Goal: Contribute content: Add original content to the website for others to see

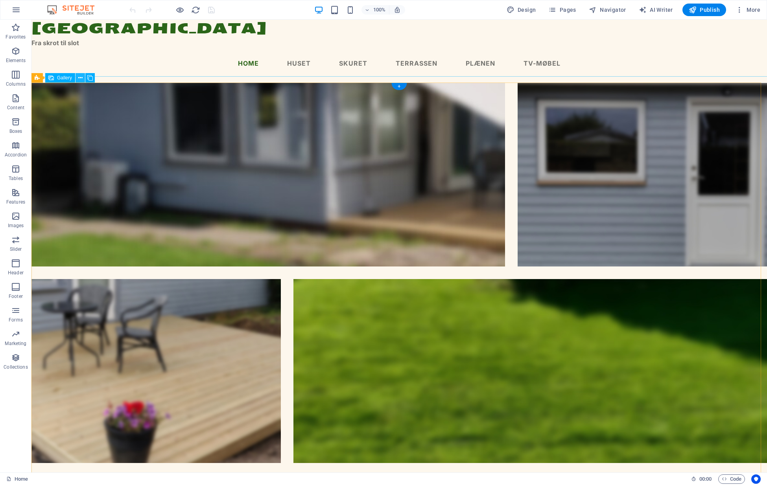
click at [79, 78] on icon at bounding box center [80, 78] width 4 height 8
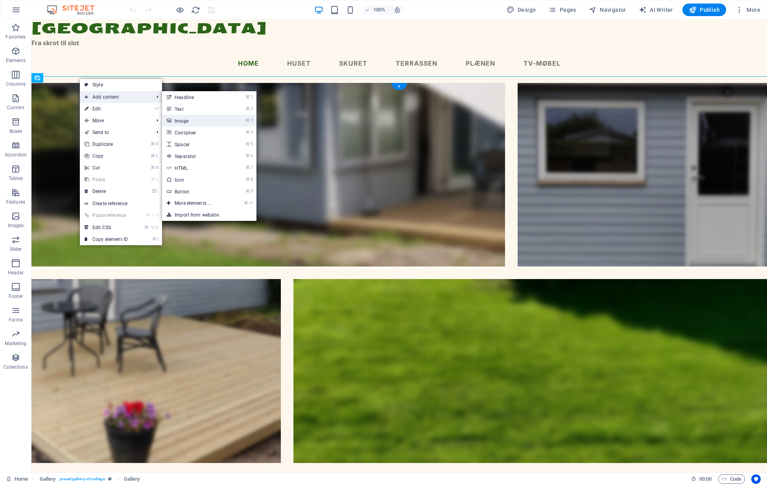
click at [183, 120] on link "⌘ 3 Image" at bounding box center [194, 121] width 65 height 12
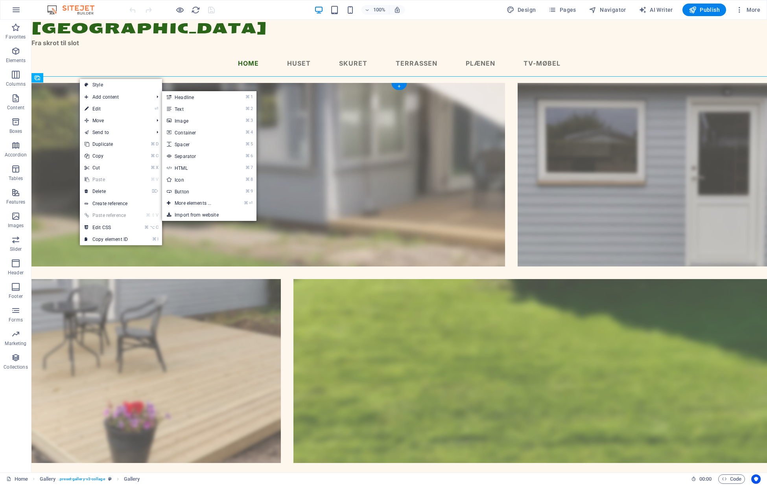
scroll to position [171, 0]
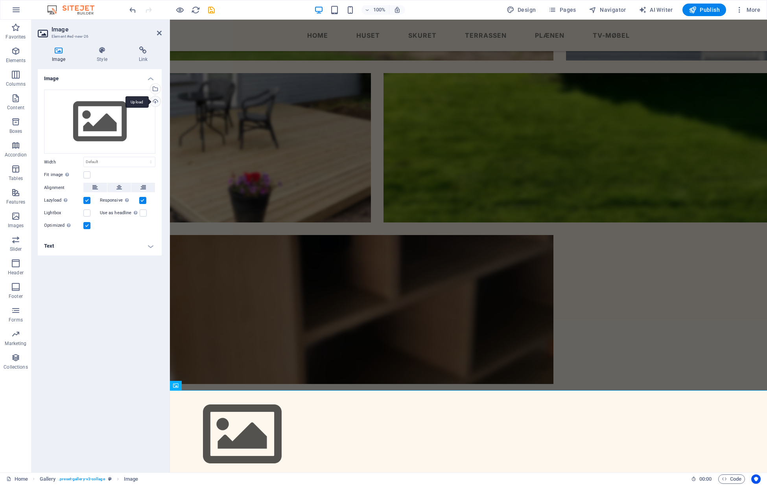
click at [155, 101] on div "Upload" at bounding box center [155, 102] width 12 height 12
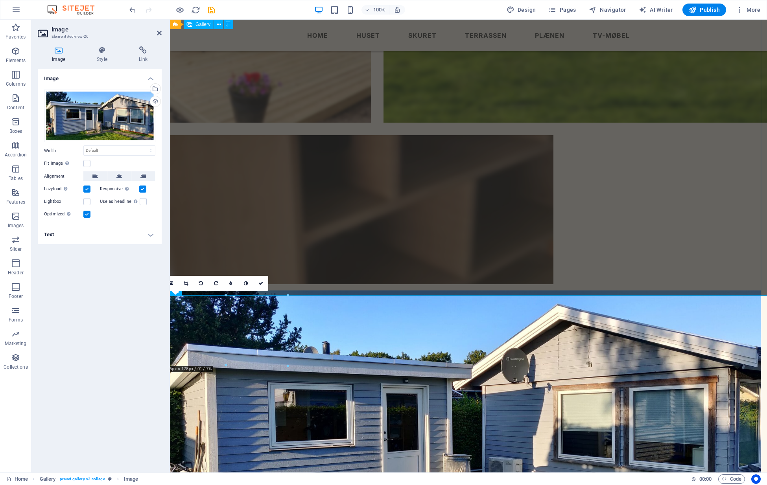
scroll to position [356, 0]
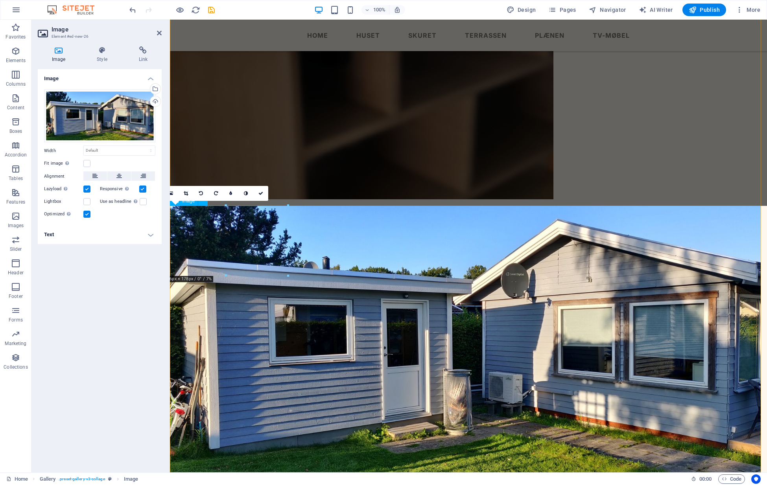
click at [188, 201] on div "16:10 16:9 4:3 1:1 1:2 0" at bounding box center [216, 193] width 105 height 15
click at [126, 261] on div "Image Drag files here, click to choose files or select files from Files or our …" at bounding box center [100, 267] width 124 height 397
click at [203, 201] on div "16:10 16:9 4:3 1:1 1:2 0" at bounding box center [216, 193] width 105 height 15
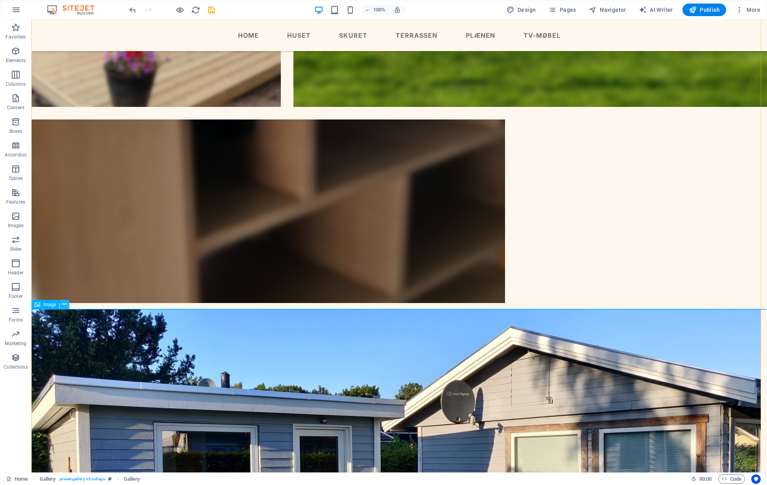
click at [64, 307] on icon at bounding box center [65, 305] width 4 height 8
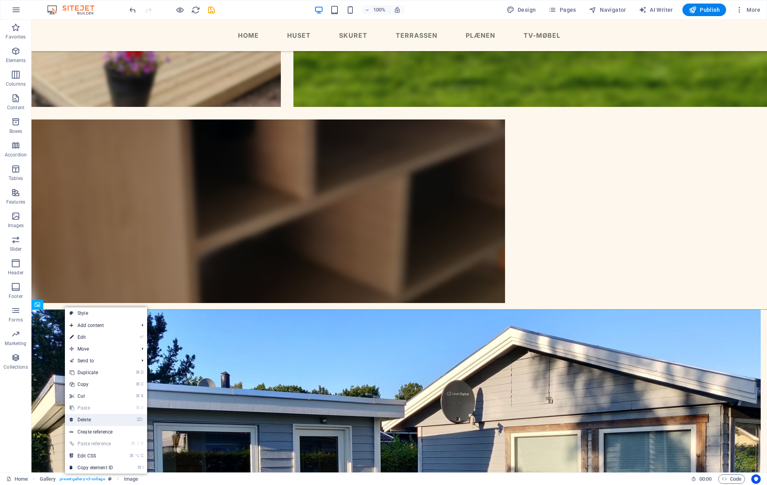
click at [88, 421] on link "⌦ Delete" at bounding box center [91, 420] width 53 height 12
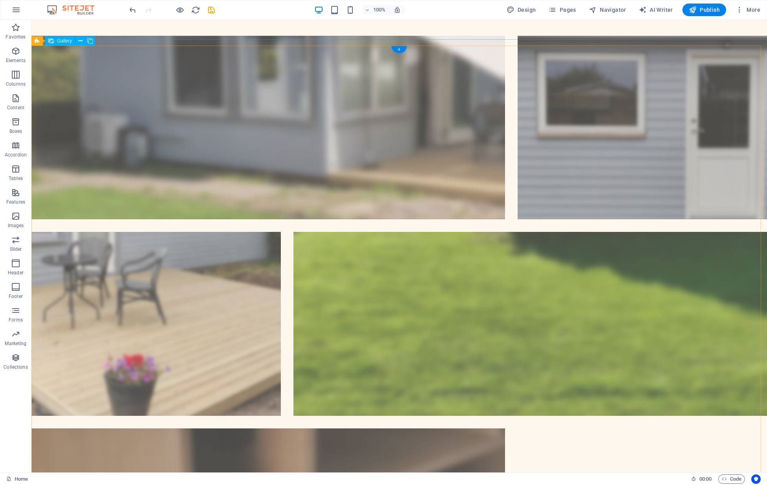
scroll to position [0, 0]
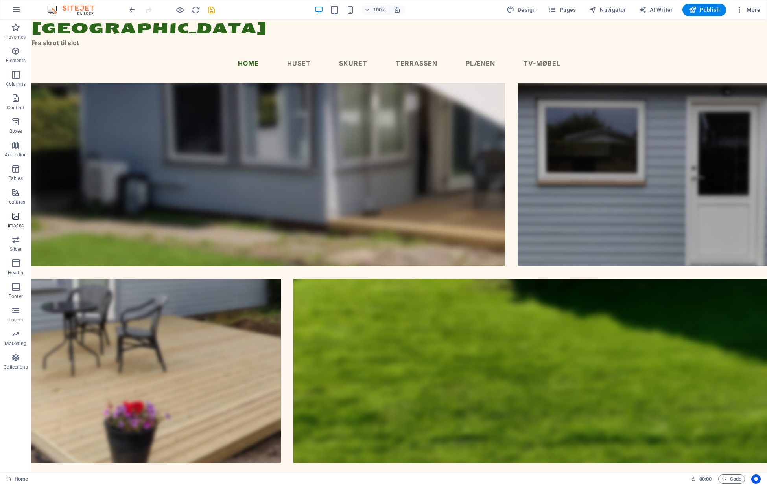
click at [16, 218] on icon "button" at bounding box center [15, 216] width 9 height 9
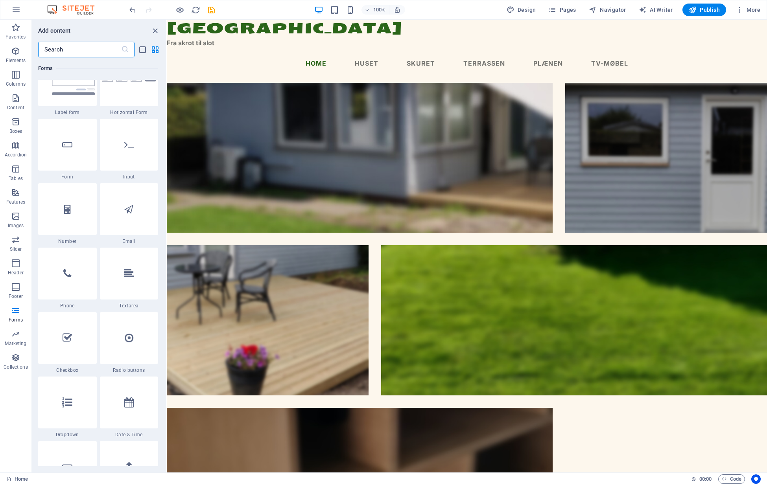
scroll to position [5810, 0]
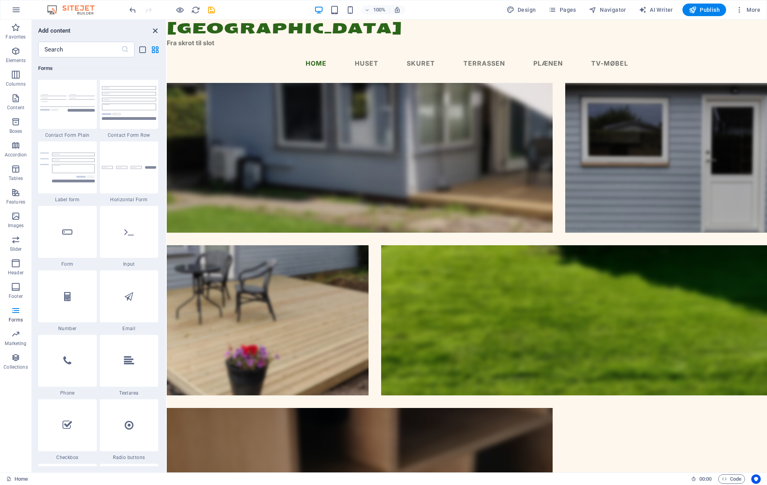
click at [154, 31] on icon "close panel" at bounding box center [155, 30] width 9 height 9
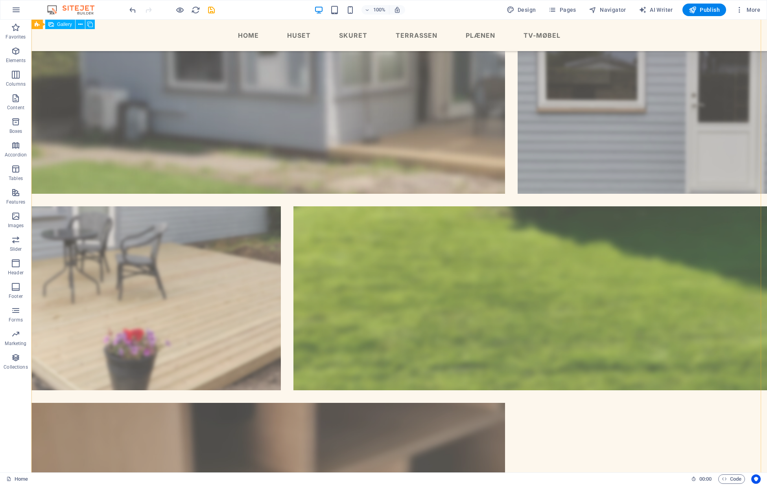
scroll to position [187, 0]
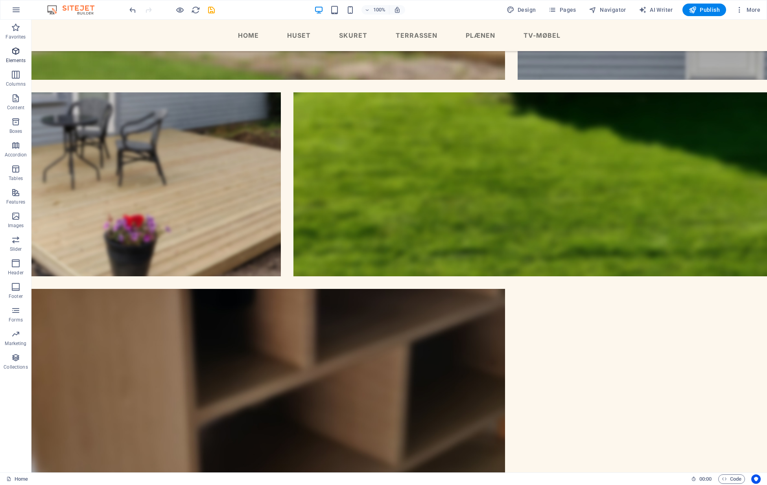
click at [15, 54] on icon "button" at bounding box center [15, 50] width 9 height 9
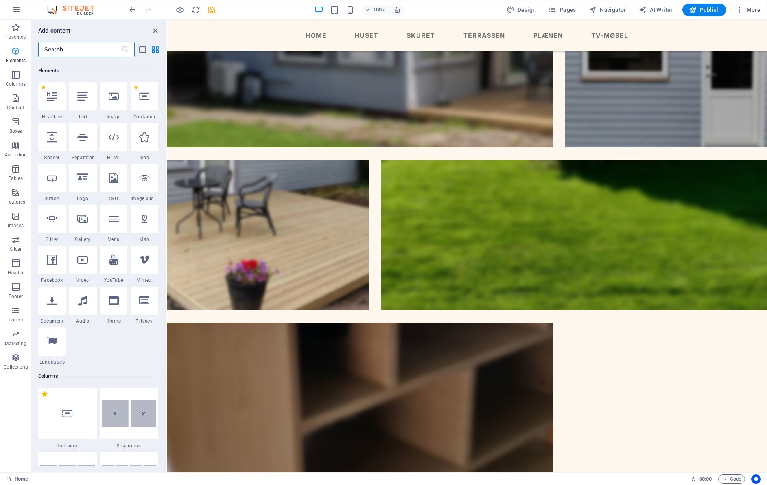
scroll to position [84, 0]
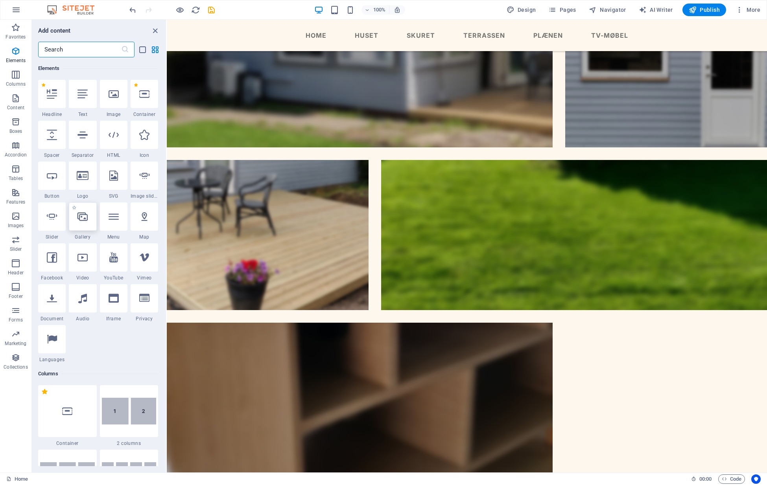
click at [83, 216] on icon at bounding box center [82, 217] width 10 height 10
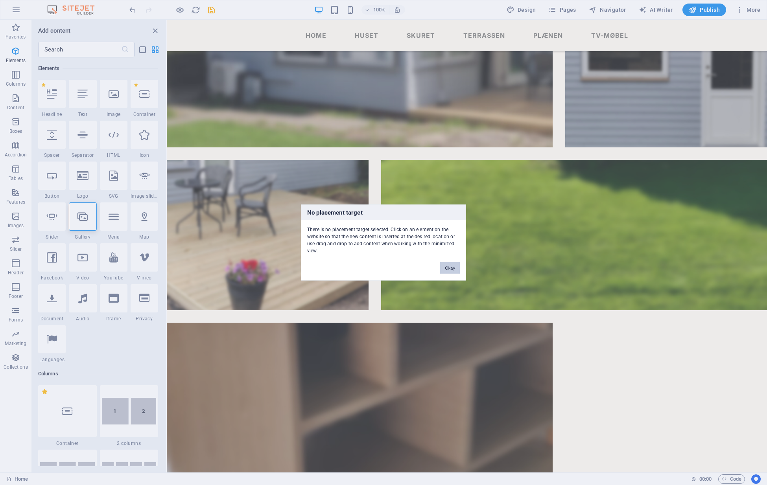
click at [447, 268] on button "Okay" at bounding box center [450, 268] width 20 height 12
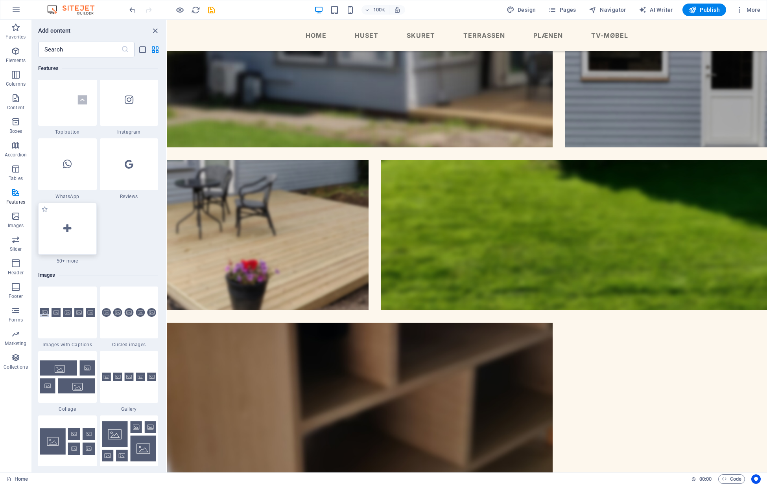
scroll to position [3830, 0]
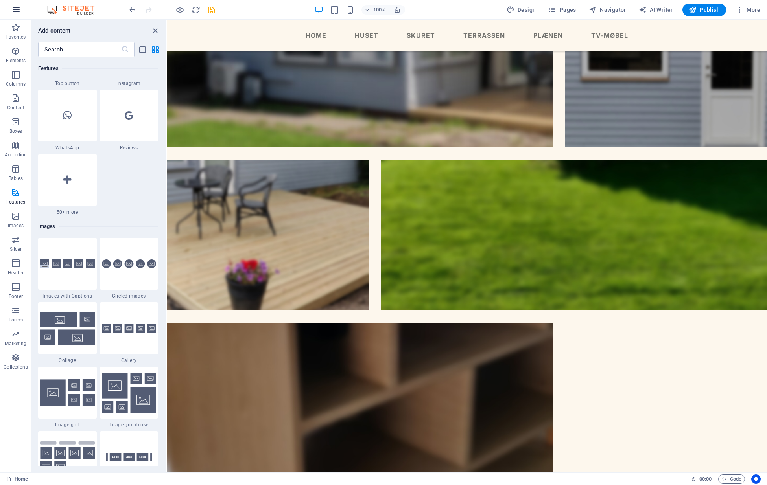
click at [17, 10] on icon "button" at bounding box center [15, 9] width 9 height 9
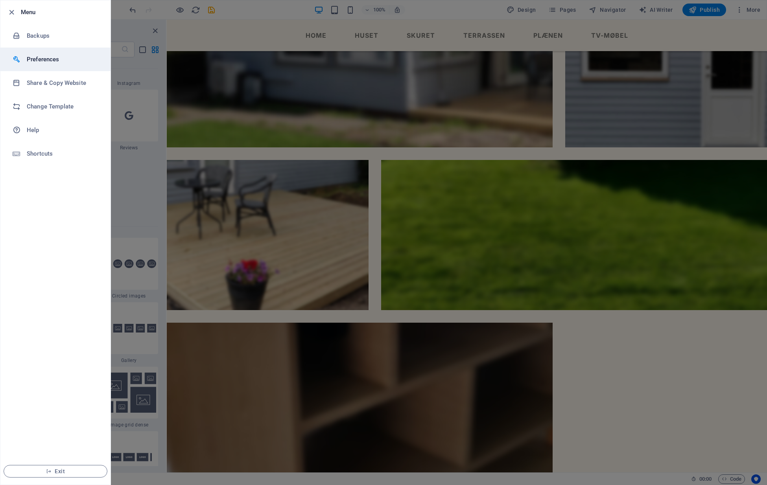
click at [37, 59] on h6 "Preferences" at bounding box center [63, 59] width 73 height 9
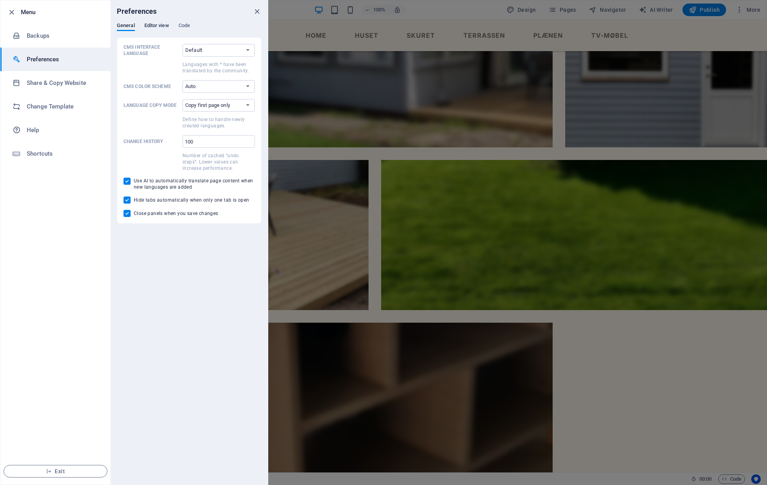
click at [155, 25] on span "Editor view" at bounding box center [156, 26] width 25 height 11
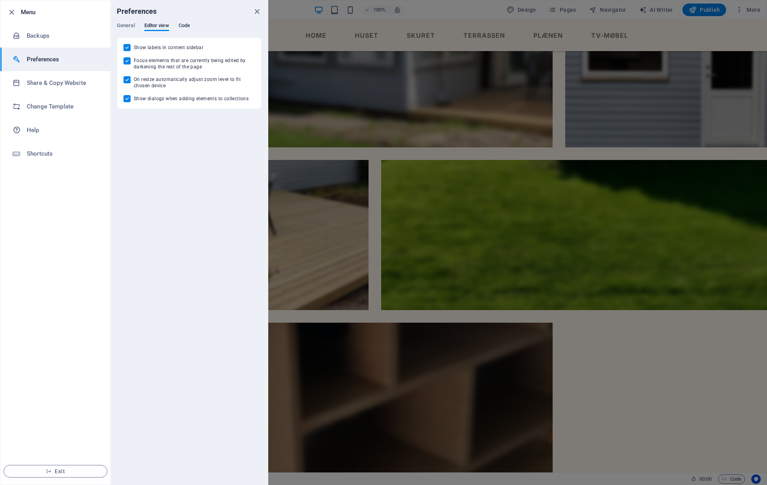
click at [187, 24] on span "Code" at bounding box center [184, 26] width 11 height 11
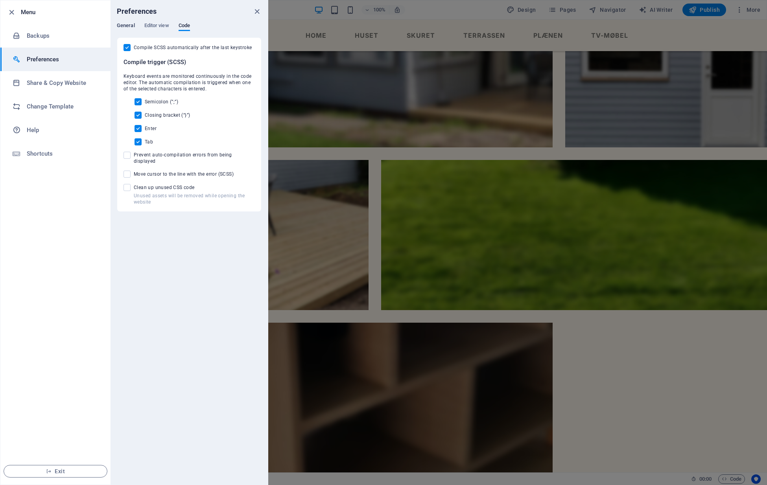
click at [127, 25] on span "General" at bounding box center [126, 26] width 18 height 11
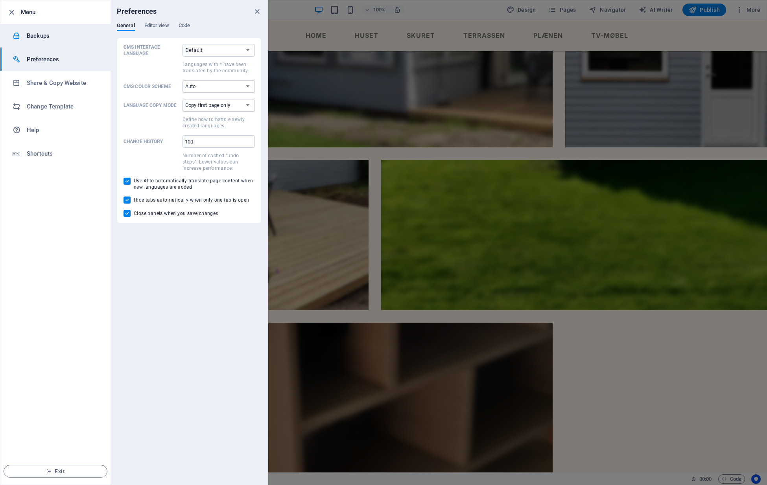
click at [39, 35] on h6 "Backups" at bounding box center [63, 35] width 73 height 9
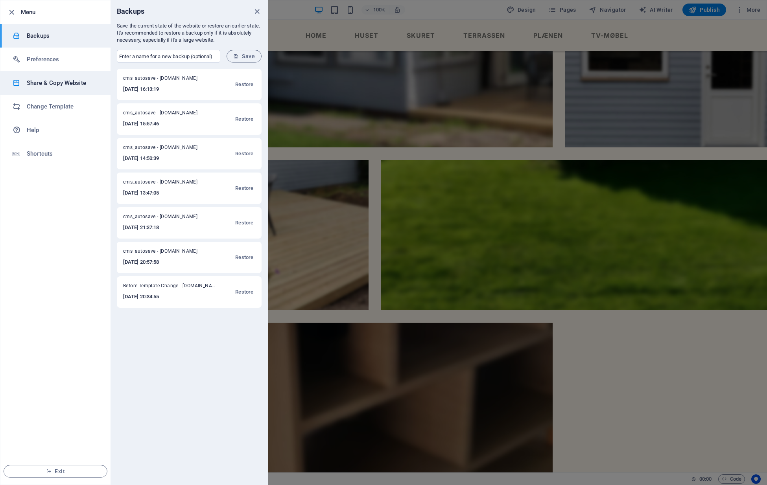
click at [50, 83] on h6 "Share & Copy Website" at bounding box center [63, 82] width 73 height 9
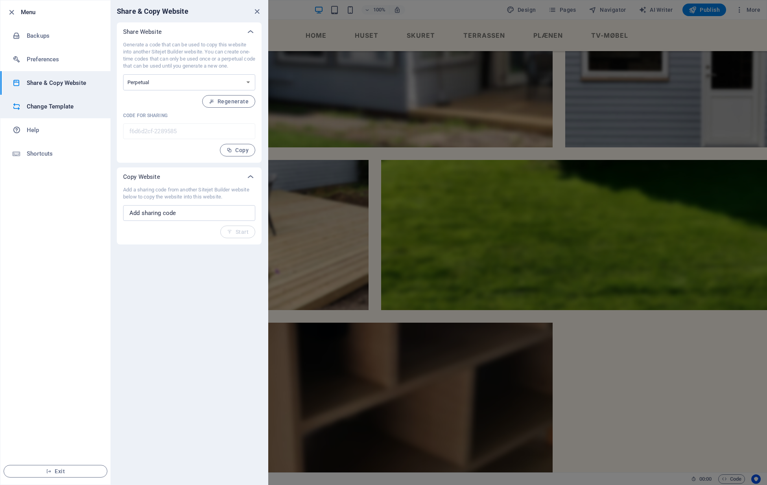
click at [55, 103] on h6 "Change Template" at bounding box center [63, 106] width 73 height 9
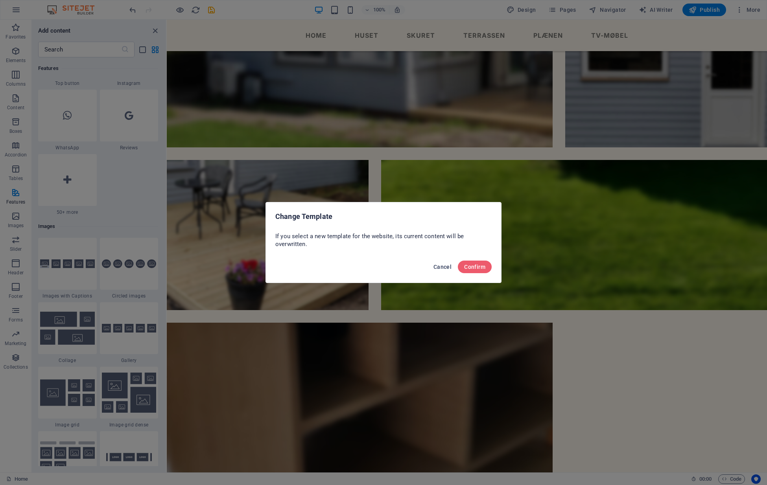
click at [444, 268] on span "Cancel" at bounding box center [442, 267] width 18 height 6
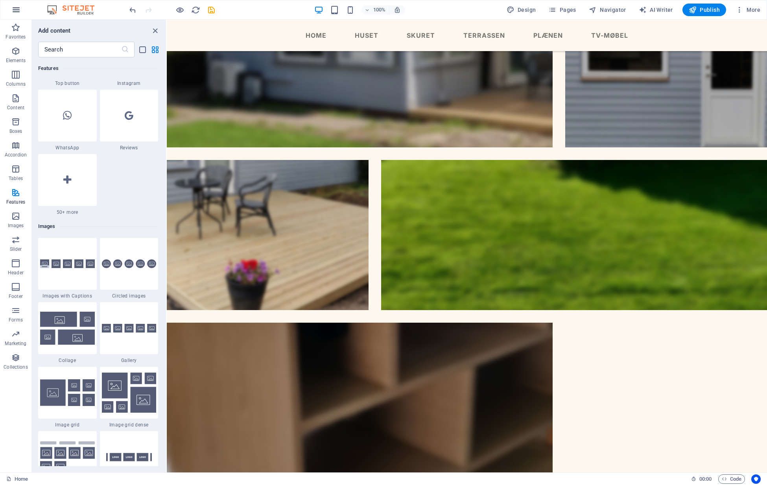
click at [17, 11] on icon "button" at bounding box center [15, 9] width 9 height 9
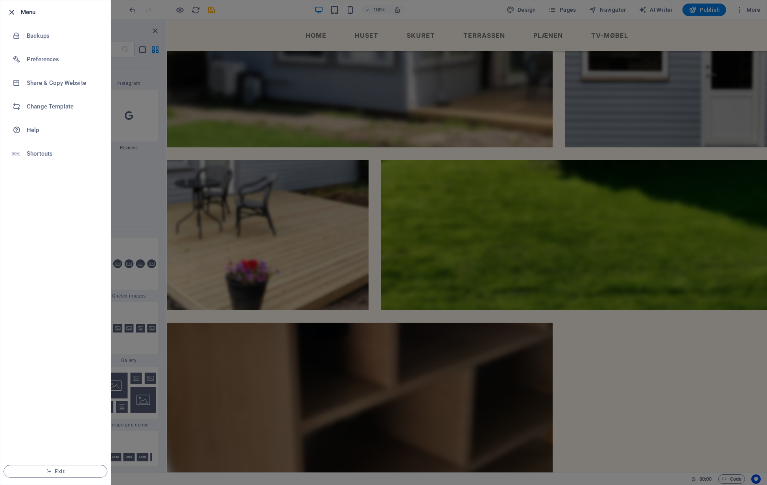
click at [12, 13] on icon "button" at bounding box center [11, 12] width 9 height 9
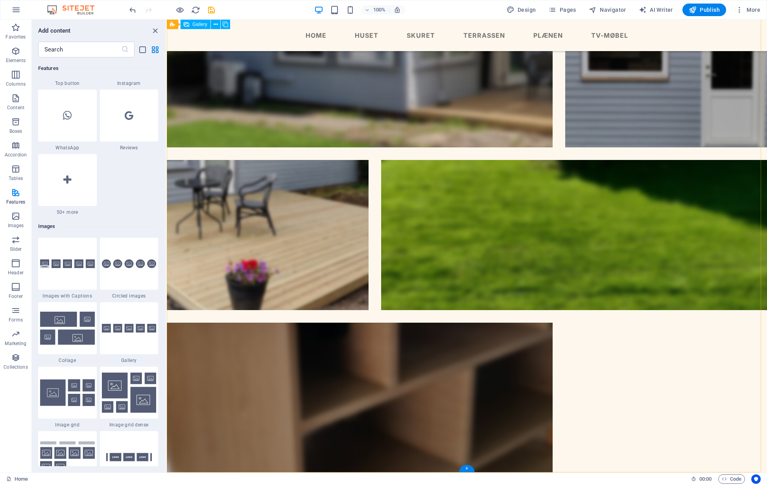
click at [577, 418] on div at bounding box center [466, 235] width 613 height 488
click at [466, 468] on div "+" at bounding box center [466, 468] width 15 height 7
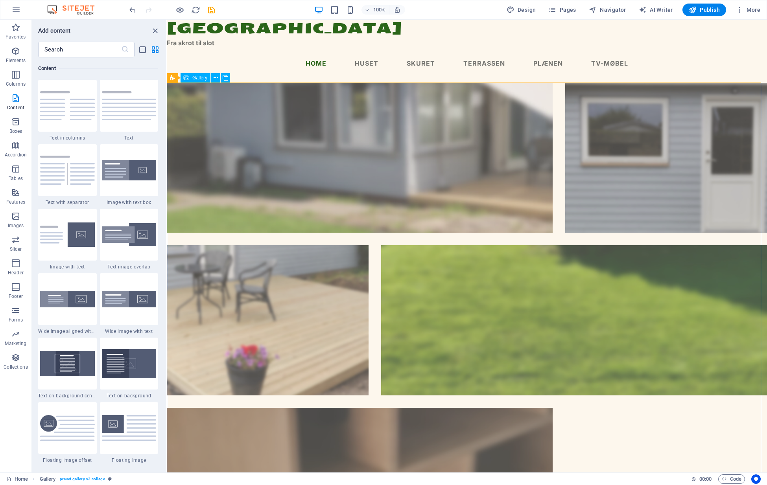
scroll to position [85, 0]
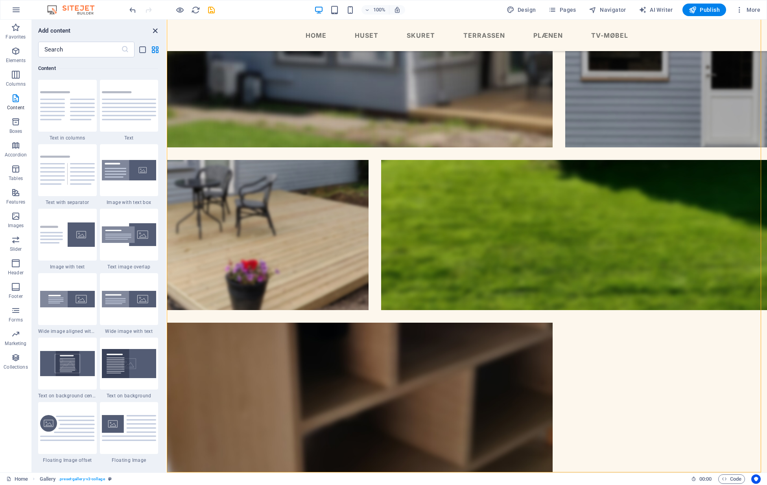
click at [156, 30] on icon "close panel" at bounding box center [155, 30] width 9 height 9
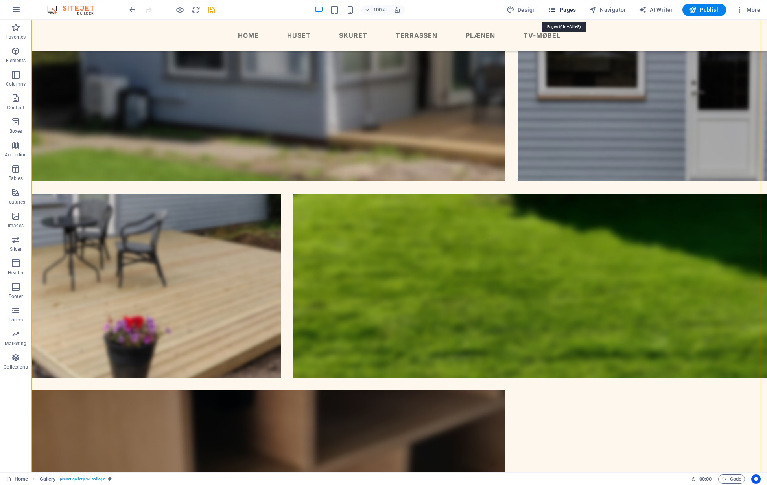
click at [571, 9] on span "Pages" at bounding box center [562, 10] width 28 height 8
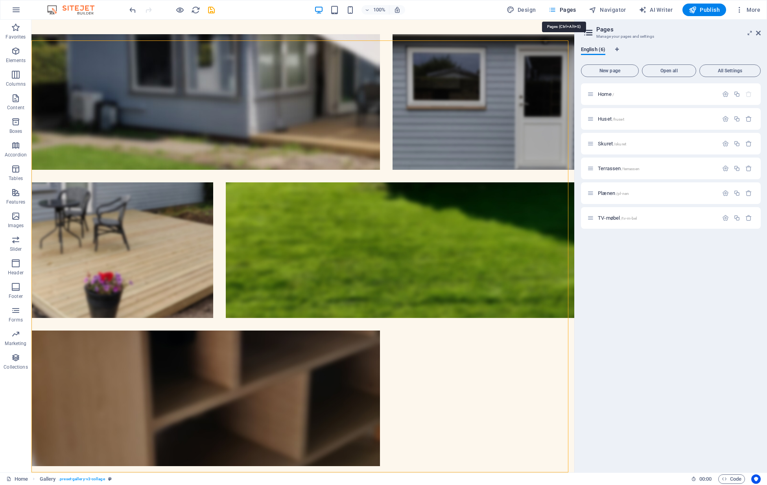
scroll to position [42, 0]
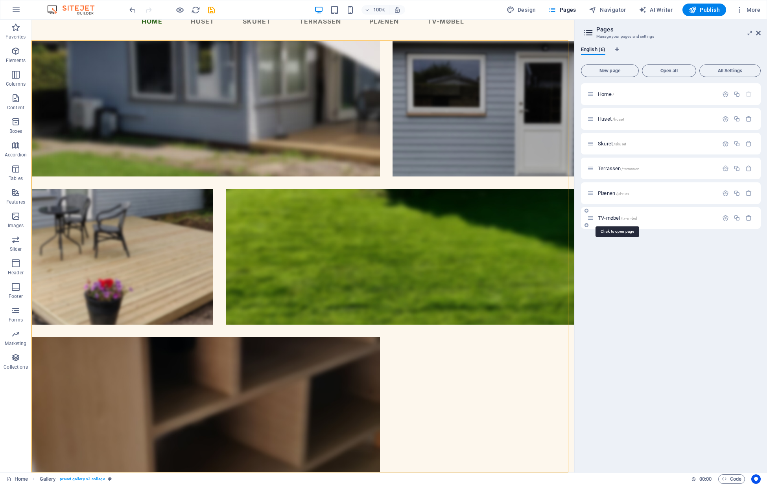
click at [611, 217] on span "TV-møbel /tv-m-bel" at bounding box center [617, 218] width 39 height 6
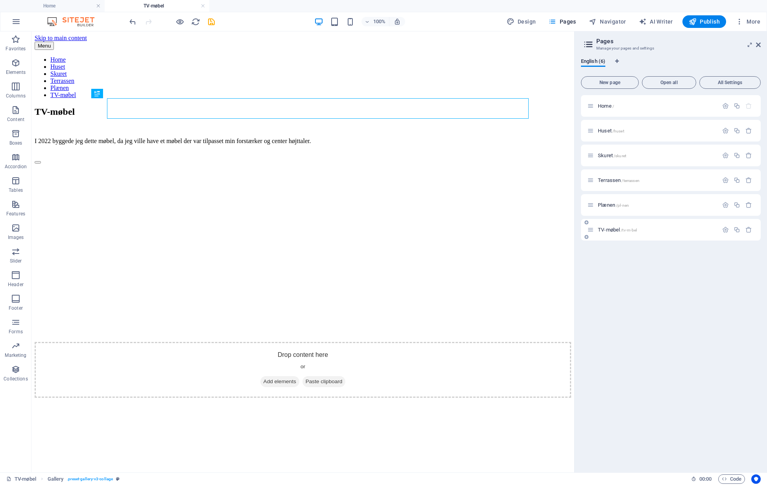
scroll to position [0, 0]
click at [77, 350] on icon at bounding box center [78, 349] width 4 height 8
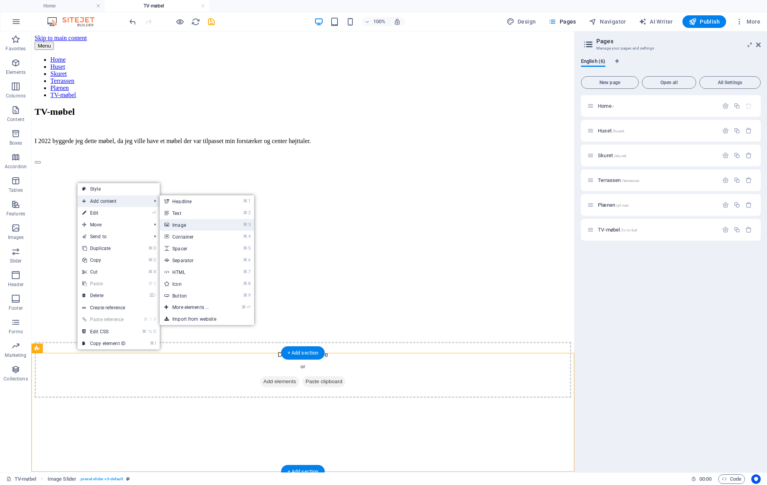
click at [185, 227] on link "⌘ 3 Image" at bounding box center [192, 225] width 65 height 12
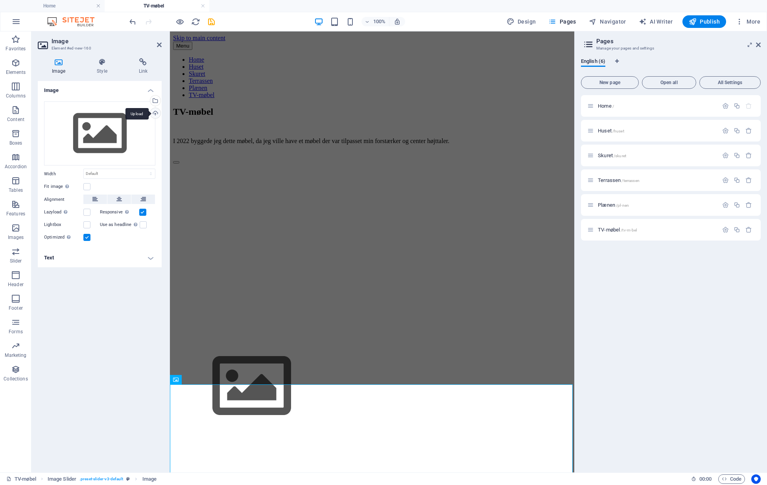
click at [155, 114] on div "Upload" at bounding box center [155, 114] width 12 height 12
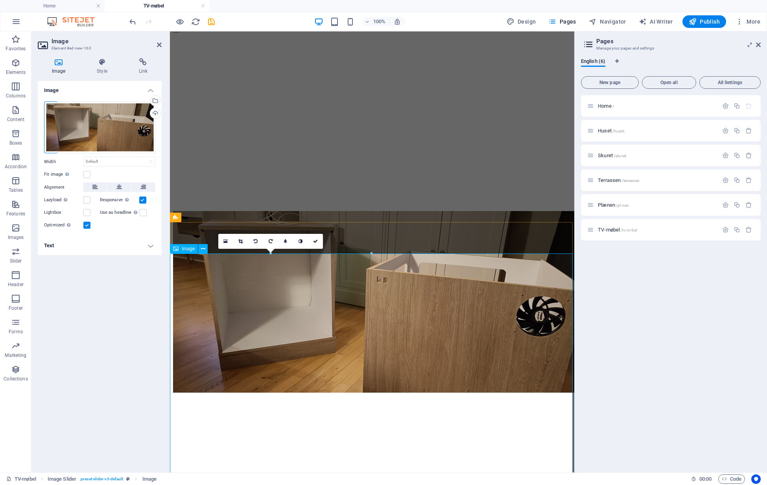
scroll to position [34, 0]
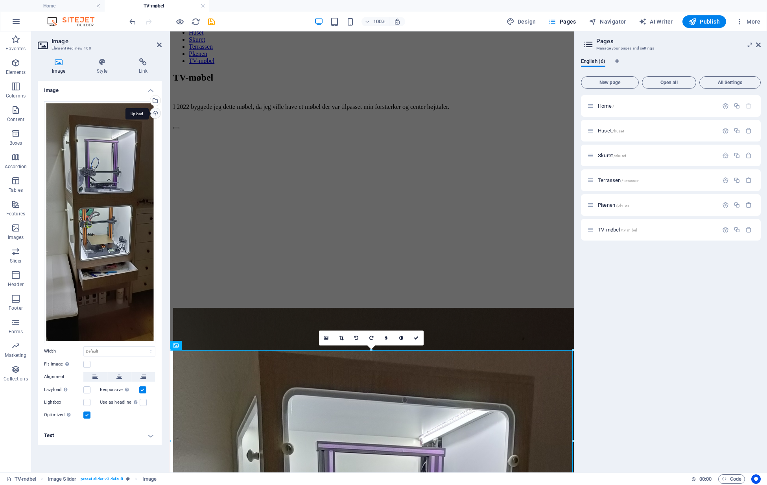
click at [154, 111] on div "Upload" at bounding box center [155, 114] width 12 height 12
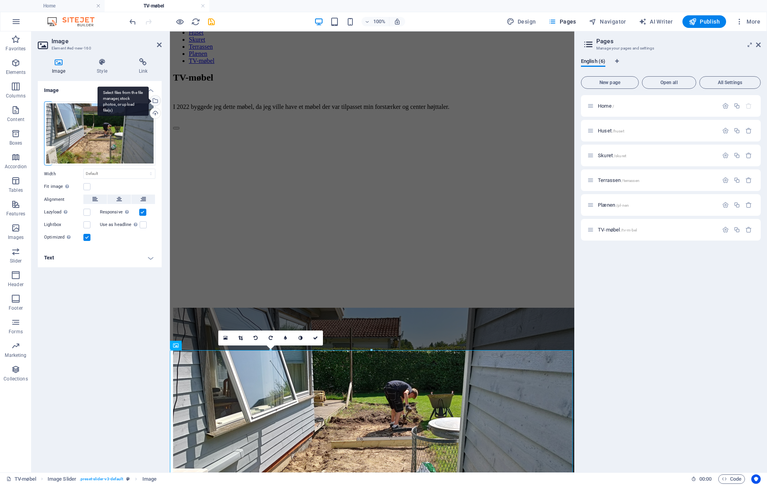
click at [155, 99] on div "Select files from the file manager, stock photos, or upload file(s)" at bounding box center [155, 102] width 12 height 12
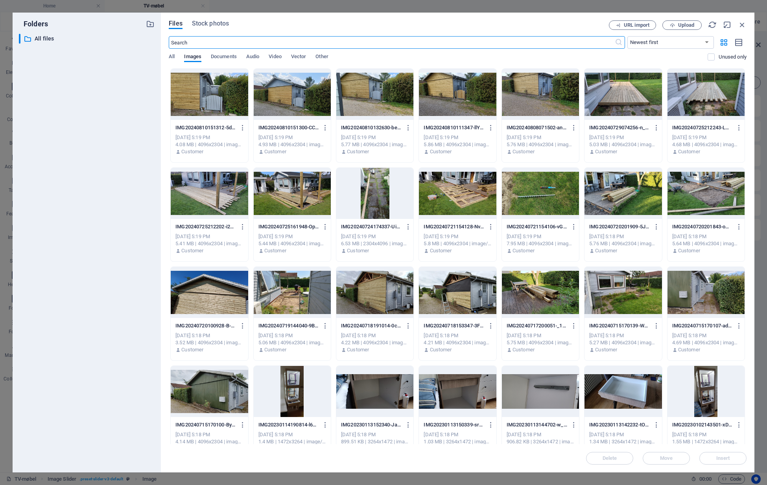
scroll to position [0, 0]
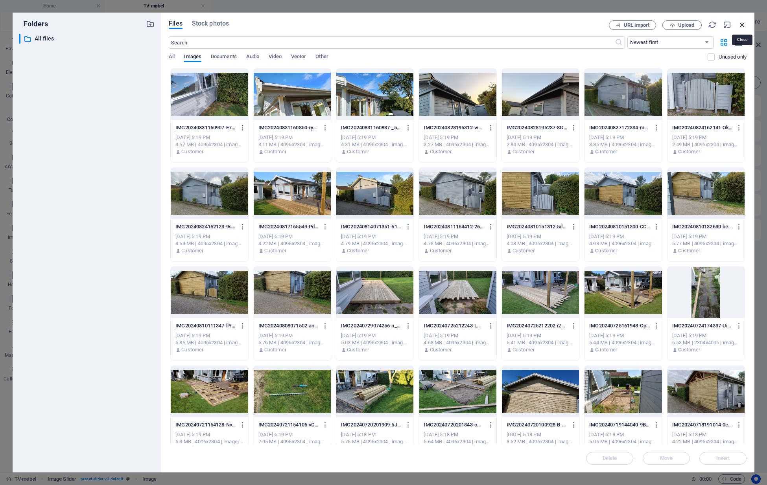
click at [743, 26] on icon "button" at bounding box center [742, 24] width 9 height 9
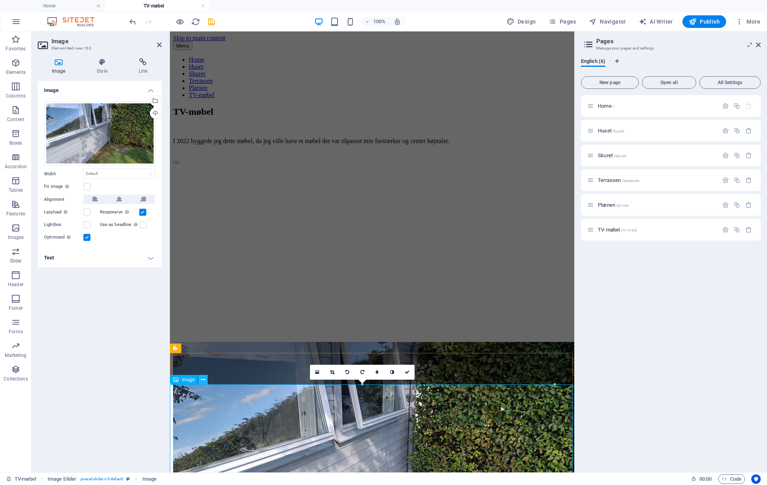
click at [205, 380] on icon at bounding box center [203, 380] width 4 height 8
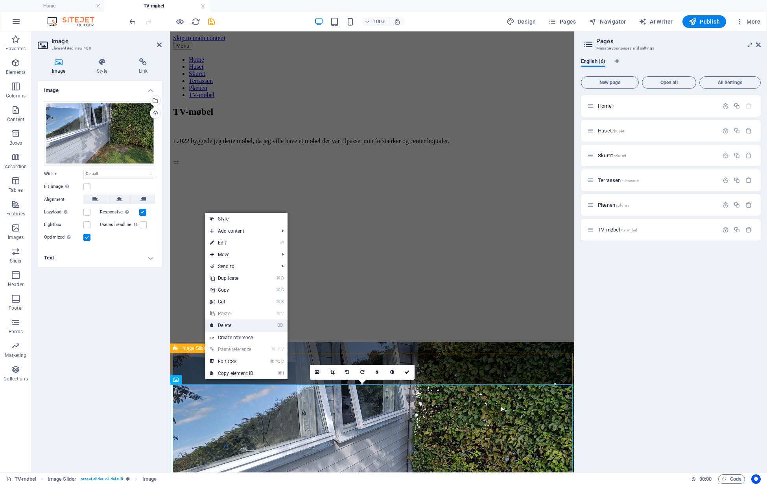
click at [236, 325] on link "⌦ Delete" at bounding box center [231, 326] width 53 height 12
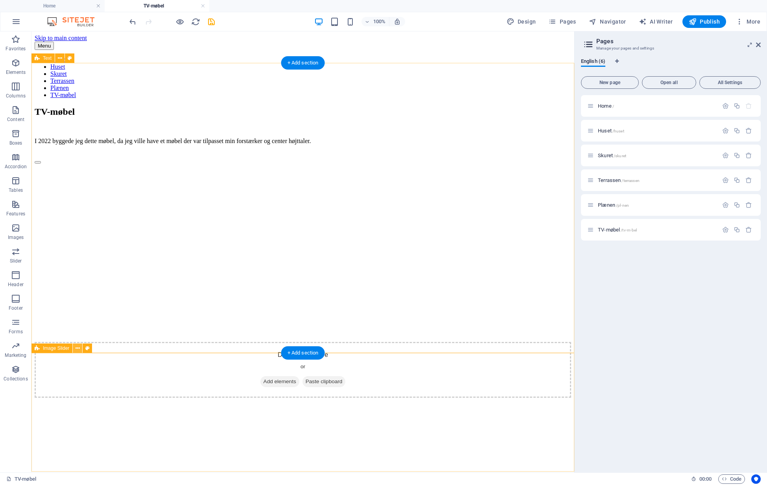
click at [77, 349] on icon at bounding box center [78, 349] width 4 height 8
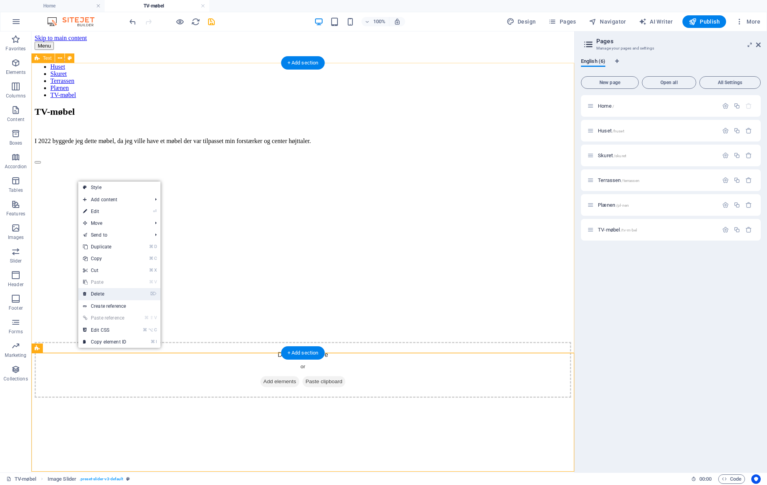
click at [104, 295] on link "⌦ Delete" at bounding box center [104, 294] width 53 height 12
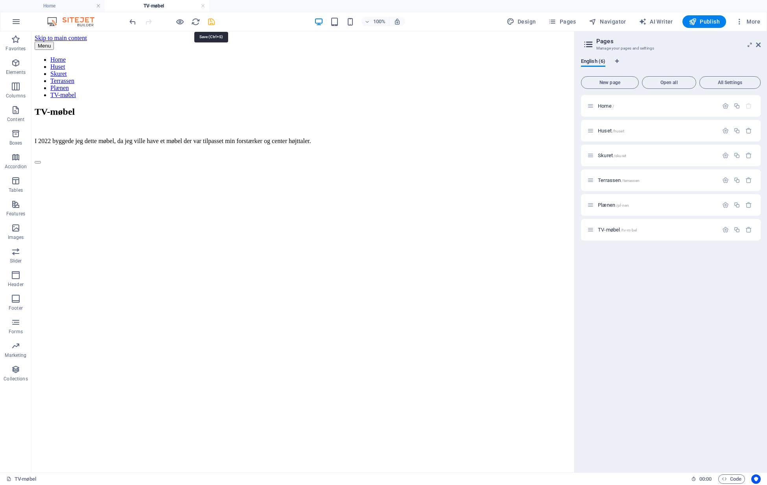
click at [212, 20] on icon "save" at bounding box center [211, 21] width 9 height 9
